Goal: Task Accomplishment & Management: Manage account settings

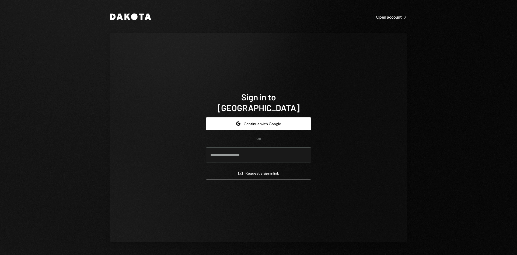
click at [236, 126] on form "Google Continue with Google OR Email Request a sign in link" at bounding box center [259, 148] width 106 height 62
click at [236, 118] on button "Google Continue with Google" at bounding box center [259, 123] width 106 height 13
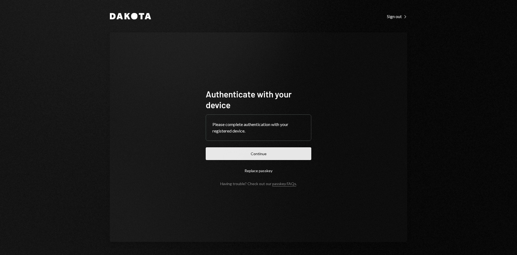
click at [244, 152] on button "Continue" at bounding box center [259, 153] width 106 height 13
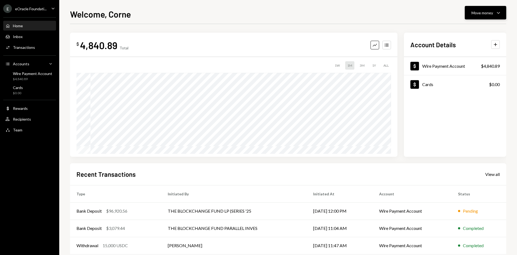
click at [482, 9] on button "Move money Caret Down" at bounding box center [485, 12] width 41 height 13
click at [467, 55] on div "Deposit" at bounding box center [481, 53] width 39 height 6
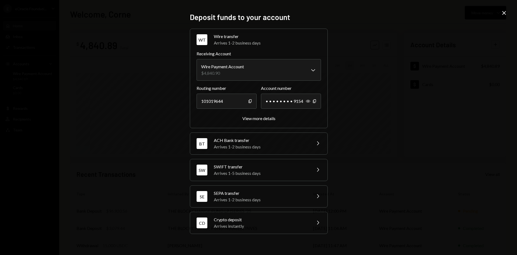
click at [257, 197] on div "Arrives 1-2 business days" at bounding box center [261, 199] width 94 height 6
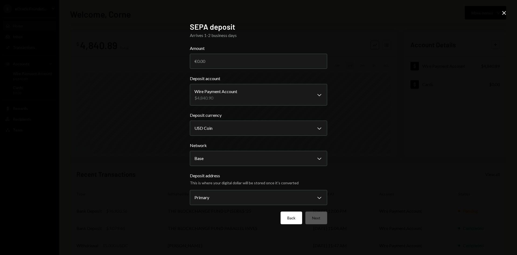
click at [297, 219] on button "Back" at bounding box center [292, 217] width 22 height 13
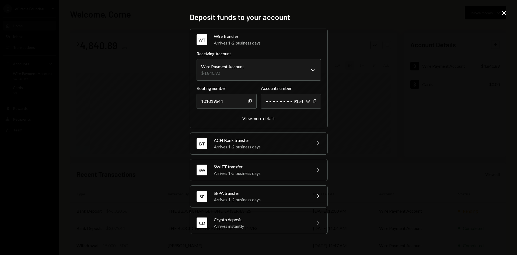
click at [228, 172] on div "Arrives 1-5 business days" at bounding box center [261, 173] width 94 height 6
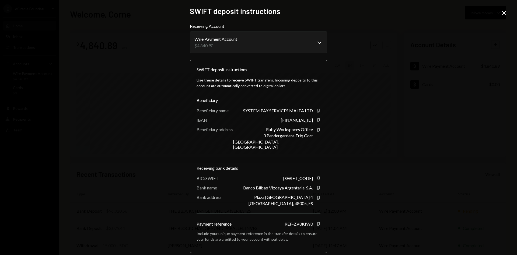
click at [317, 111] on icon "Copy" at bounding box center [318, 110] width 4 height 4
click at [317, 120] on icon "Copy" at bounding box center [318, 120] width 4 height 4
click at [316, 129] on icon "Copy" at bounding box center [318, 130] width 4 height 4
click at [317, 176] on icon "button" at bounding box center [318, 178] width 3 height 4
drag, startPoint x: 317, startPoint y: 181, endPoint x: 286, endPoint y: 178, distance: 30.6
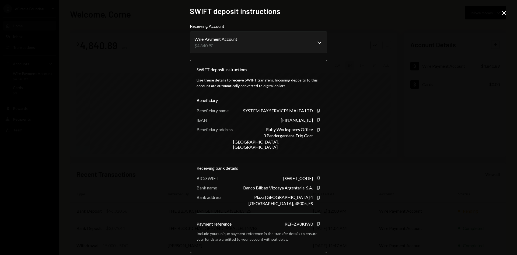
click at [317, 185] on icon "Copy" at bounding box center [318, 187] width 4 height 4
click at [316, 195] on icon "Copy" at bounding box center [318, 197] width 4 height 4
click at [317, 222] on icon "button" at bounding box center [318, 224] width 3 height 4
click at [504, 13] on icon at bounding box center [504, 13] width 4 height 4
